Goal: Communication & Community: Answer question/provide support

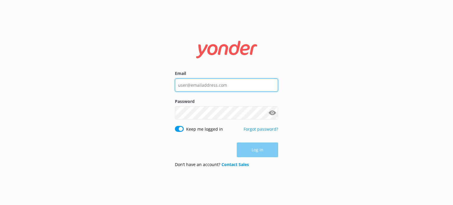
type input "[EMAIL_ADDRESS][DOMAIN_NAME]"
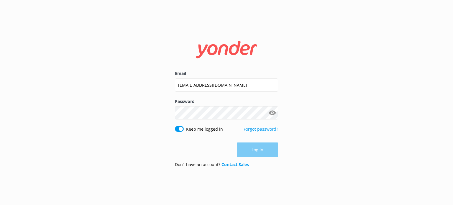
click at [260, 150] on div "Log in" at bounding box center [226, 149] width 103 height 15
click at [258, 148] on button "Log in" at bounding box center [257, 150] width 41 height 15
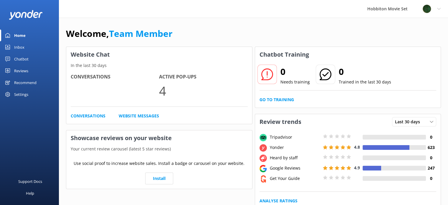
click at [21, 48] on div "Inbox" at bounding box center [19, 47] width 10 height 12
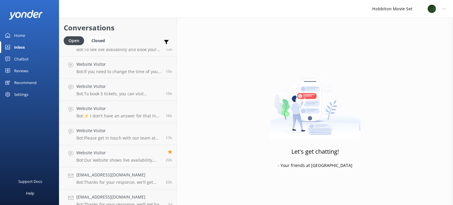
scroll to position [507, 0]
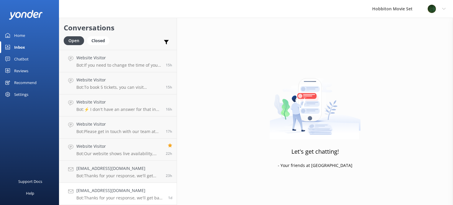
click at [136, 187] on link "[EMAIL_ADDRESS][DOMAIN_NAME] Bot: Thanks for your response, we'll get back to y…" at bounding box center [117, 194] width 117 height 22
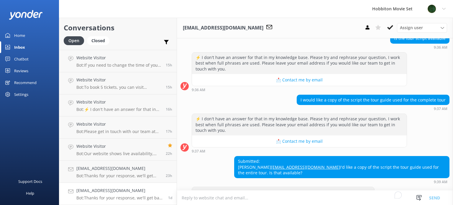
scroll to position [84, 0]
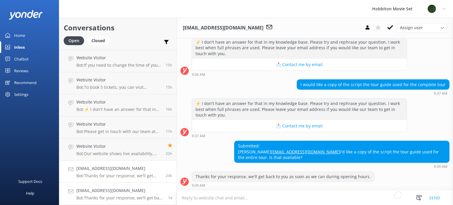
click at [97, 175] on p "Bot: Thanks for your response, we'll get back to you as soon as we can during o…" at bounding box center [118, 175] width 85 height 5
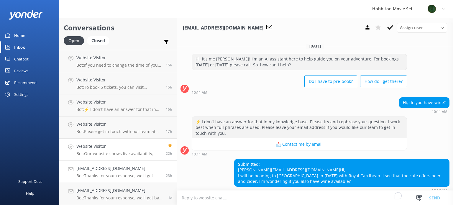
scroll to position [34, 0]
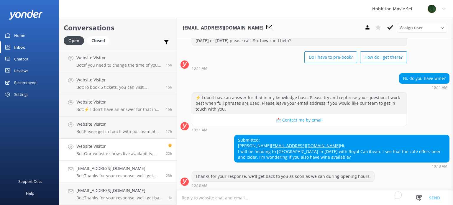
click at [134, 152] on p "Bot: Our website shows live availability, typically offering bookings 6-12 mont…" at bounding box center [118, 153] width 85 height 5
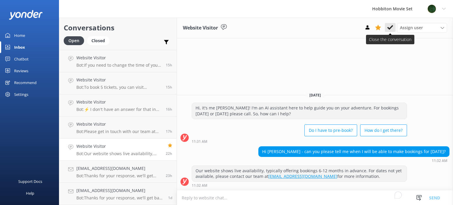
click at [387, 29] on icon at bounding box center [390, 27] width 6 height 6
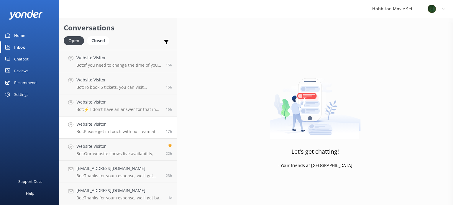
scroll to position [485, 0]
click at [124, 152] on p "Bot: Please get in touch with our team at [EMAIL_ADDRESS][DOMAIN_NAME] and incl…" at bounding box center [118, 153] width 85 height 5
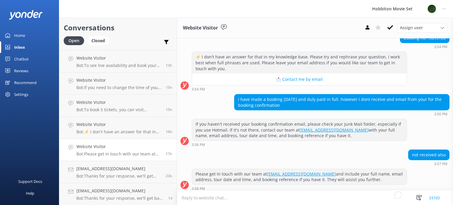
scroll to position [154, 0]
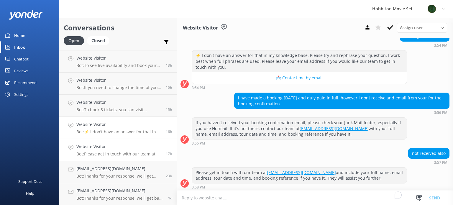
click at [136, 132] on p "Bot: ⚡ I don't have an answer for that in my knowledge base. Please try and rep…" at bounding box center [118, 131] width 85 height 5
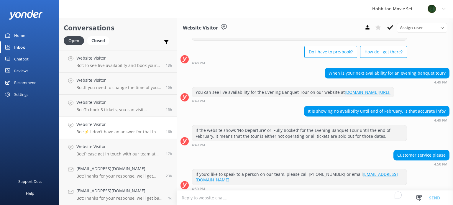
scroll to position [99, 0]
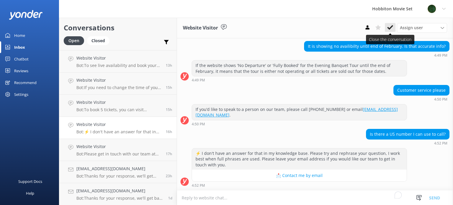
click at [387, 28] on use at bounding box center [390, 27] width 6 height 5
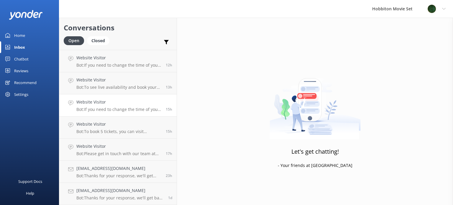
scroll to position [462, 0]
click at [118, 135] on link "Website Visitor Bot: To book 5 tickets, you can visit [DOMAIN_NAME][URL] to see…" at bounding box center [117, 128] width 117 height 22
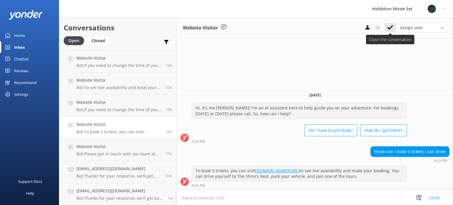
click at [392, 27] on icon at bounding box center [390, 27] width 6 height 6
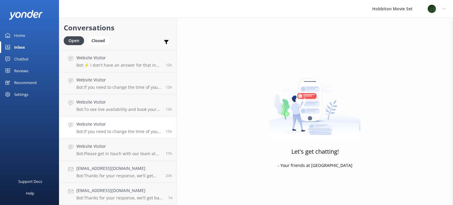
scroll to position [440, 0]
click at [116, 125] on h4 "Website Visitor" at bounding box center [118, 124] width 85 height 6
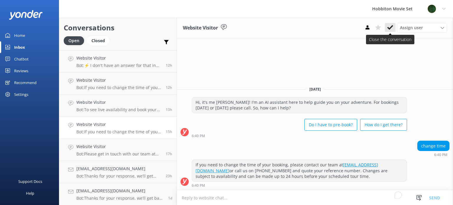
click at [388, 25] on icon at bounding box center [390, 27] width 6 height 6
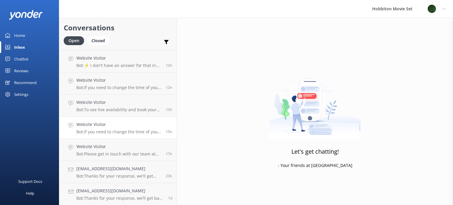
scroll to position [418, 0]
click at [144, 130] on p "Bot: To see live availability and book your Hobbiton tour, please visit [DOMAIN…" at bounding box center [118, 131] width 85 height 5
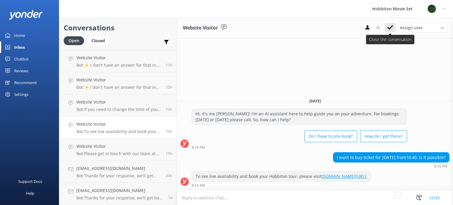
click at [390, 28] on use at bounding box center [390, 27] width 6 height 5
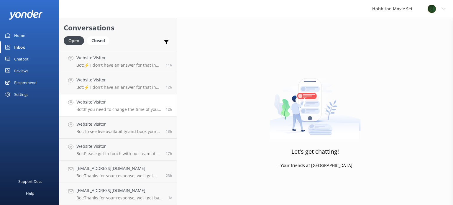
scroll to position [396, 0]
click at [115, 124] on h4 "Website Visitor" at bounding box center [118, 124] width 85 height 6
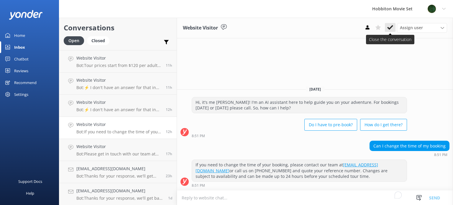
click at [394, 27] on button at bounding box center [390, 27] width 11 height 9
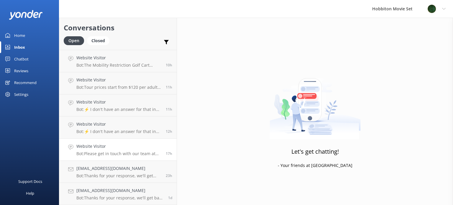
scroll to position [374, 0]
click at [129, 136] on link "Website Visitor Bot: ⚡ I don't have an answer for that in my knowledge base. Pl…" at bounding box center [117, 128] width 117 height 22
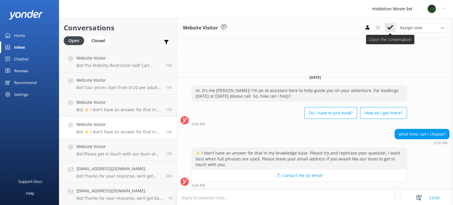
click at [392, 27] on icon at bounding box center [390, 27] width 6 height 6
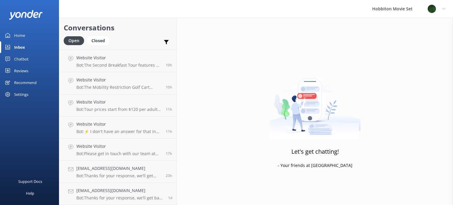
scroll to position [352, 0]
click at [130, 125] on h4 "Website Visitor" at bounding box center [118, 124] width 85 height 6
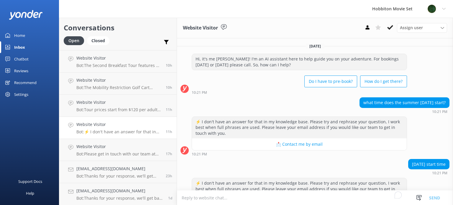
scroll to position [29, 0]
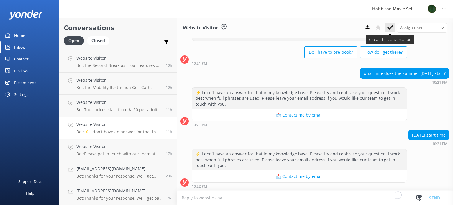
click at [390, 25] on icon at bounding box center [390, 27] width 6 height 6
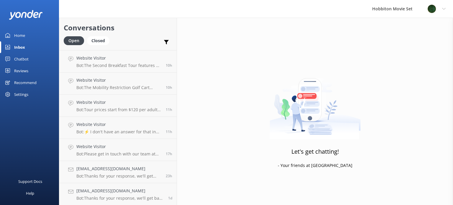
scroll to position [330, 0]
click at [130, 122] on h4 "Website Visitor" at bounding box center [118, 124] width 85 height 6
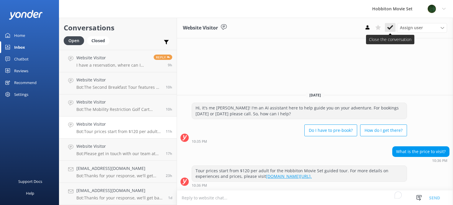
click at [390, 27] on icon at bounding box center [390, 27] width 6 height 6
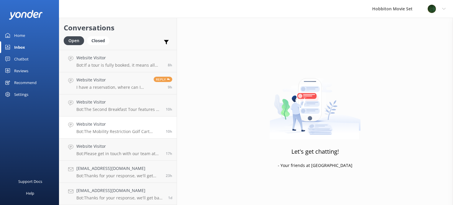
scroll to position [308, 0]
click at [140, 127] on h4 "Website Visitor" at bounding box center [118, 124] width 85 height 6
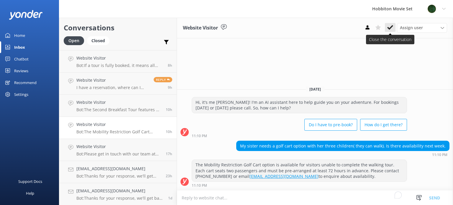
click at [391, 28] on icon at bounding box center [390, 27] width 6 height 6
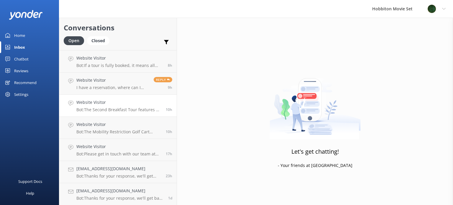
scroll to position [286, 0]
click at [105, 132] on p "Bot: The Second Breakfast Tour features a breakfast spread in The [PERSON_NAME]…" at bounding box center [118, 131] width 85 height 5
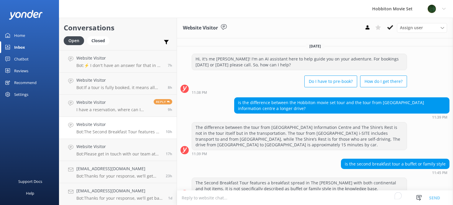
scroll to position [11, 0]
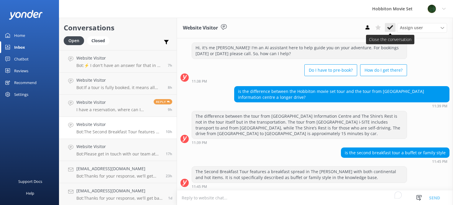
click at [390, 29] on icon at bounding box center [390, 27] width 6 height 6
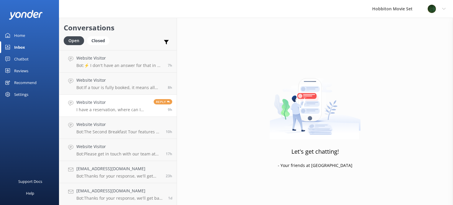
scroll to position [263, 0]
click at [99, 126] on h4 "Website Visitor" at bounding box center [112, 124] width 73 height 6
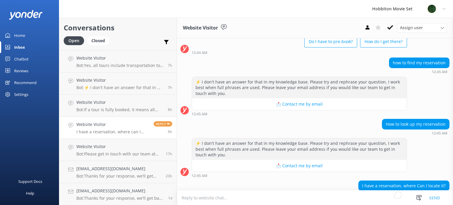
scroll to position [269, 0]
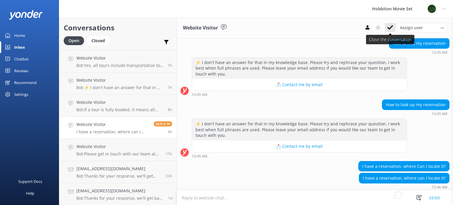
click at [389, 27] on icon at bounding box center [390, 27] width 6 height 6
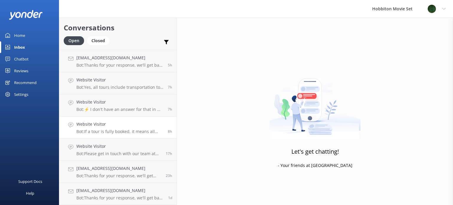
scroll to position [242, 0]
click at [118, 123] on h4 "Website Visitor" at bounding box center [119, 124] width 87 height 6
